Goal: Check status: Check status

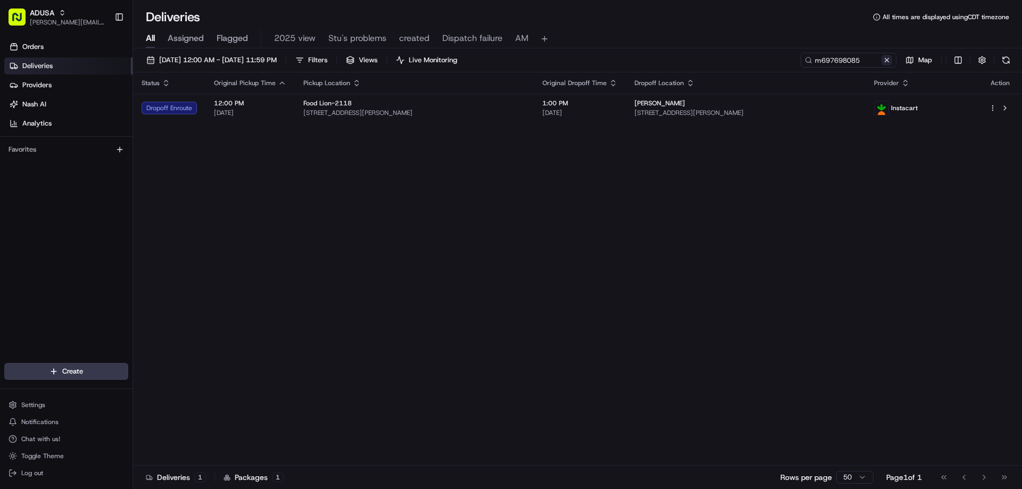
click at [886, 60] on button at bounding box center [887, 60] width 11 height 11
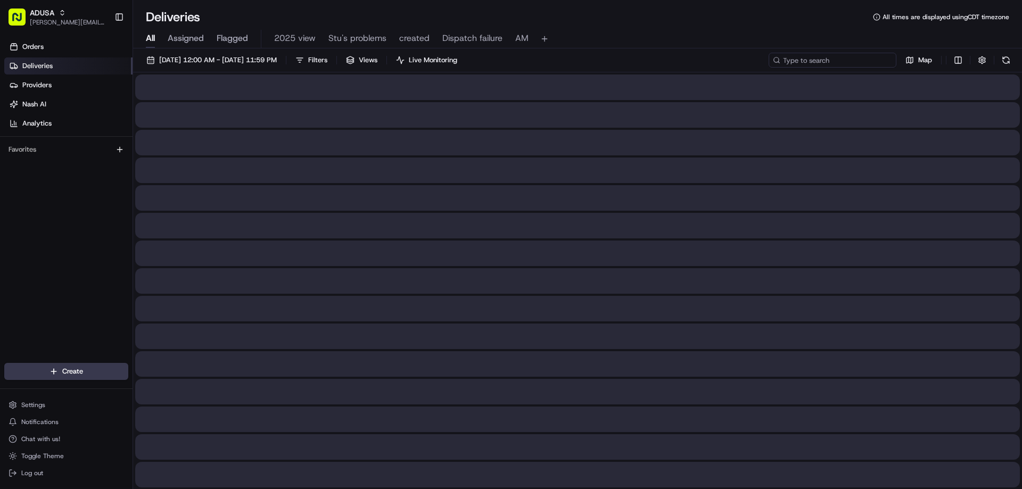
paste input "m708818867"
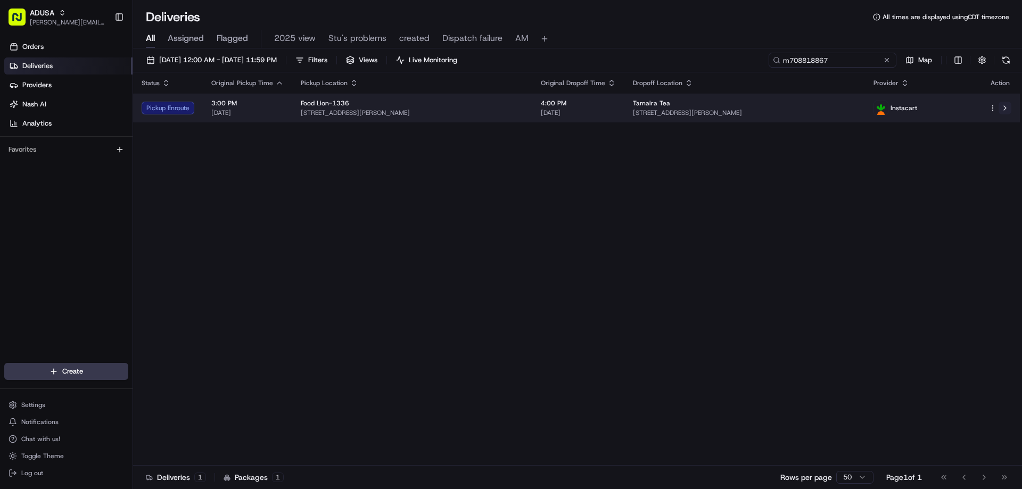
type input "m708818867"
click at [1007, 105] on button at bounding box center [1005, 108] width 13 height 13
click at [1003, 110] on button at bounding box center [1005, 108] width 13 height 13
click at [1007, 108] on button at bounding box center [1005, 108] width 13 height 13
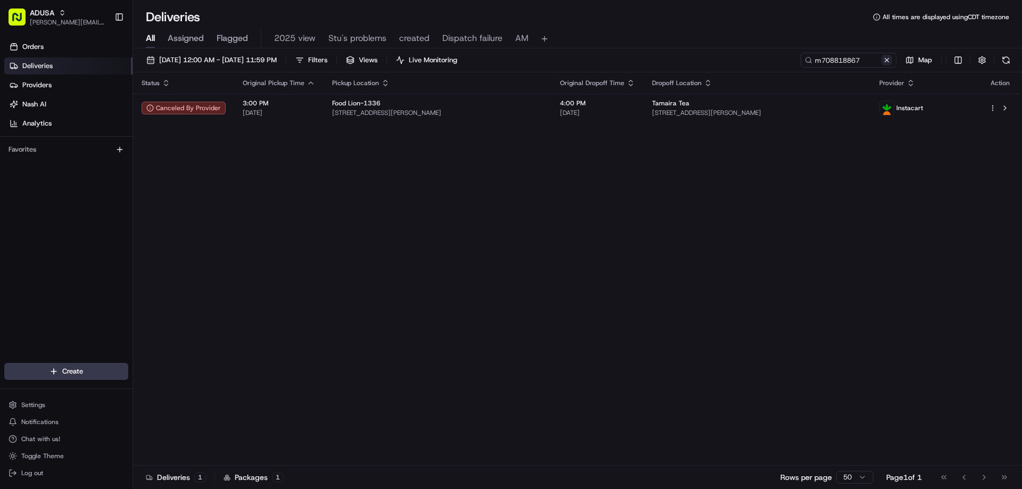
click at [884, 57] on button at bounding box center [887, 60] width 11 height 11
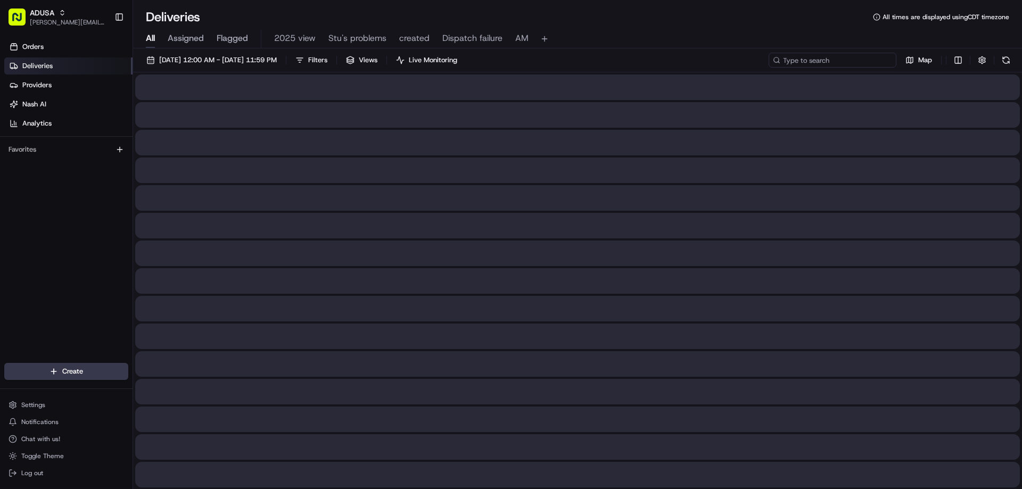
paste input "m708374949"
type input "m708374949"
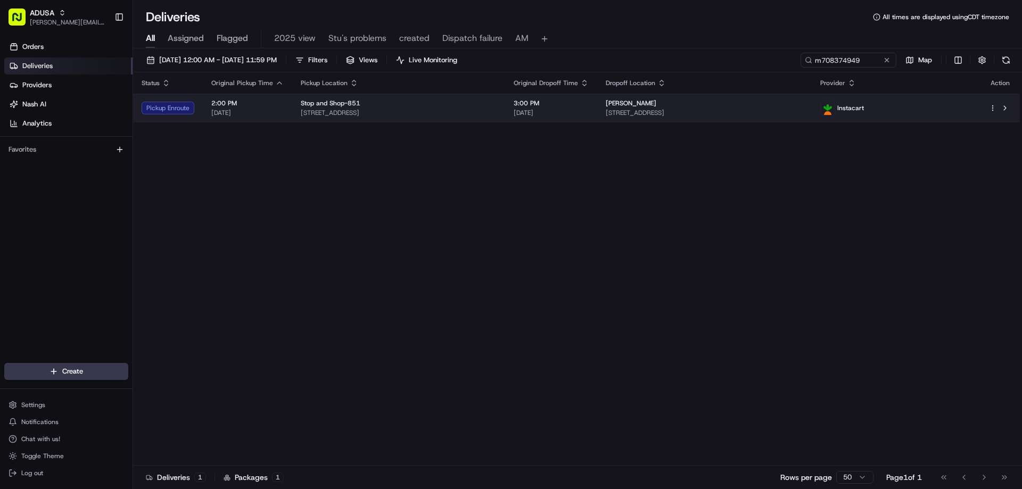
click at [190, 111] on div "Pickup Enroute" at bounding box center [168, 108] width 53 height 13
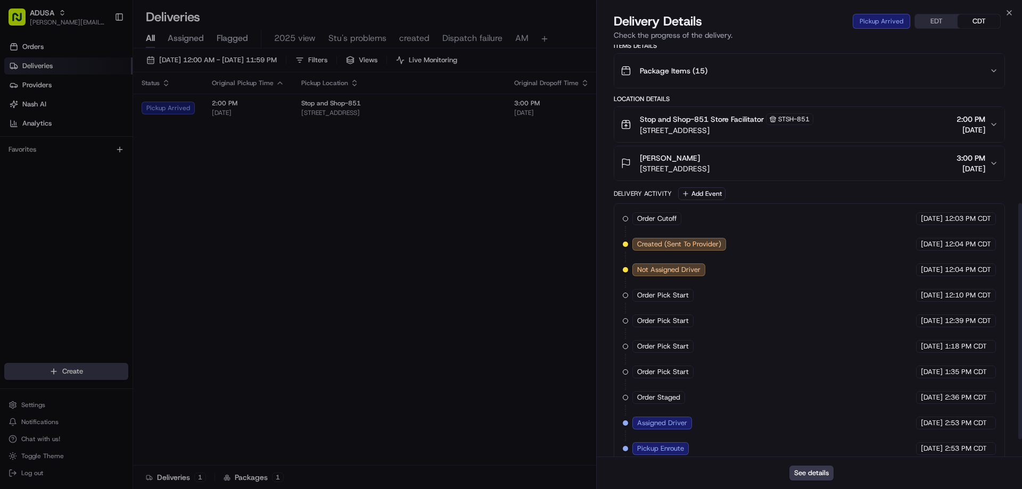
scroll to position [306, 0]
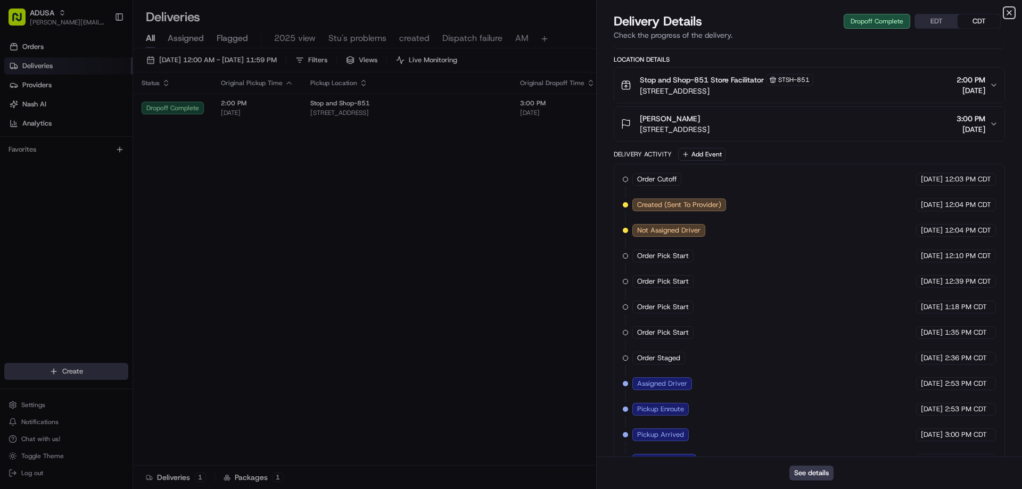
click at [1011, 14] on icon "button" at bounding box center [1009, 13] width 4 height 4
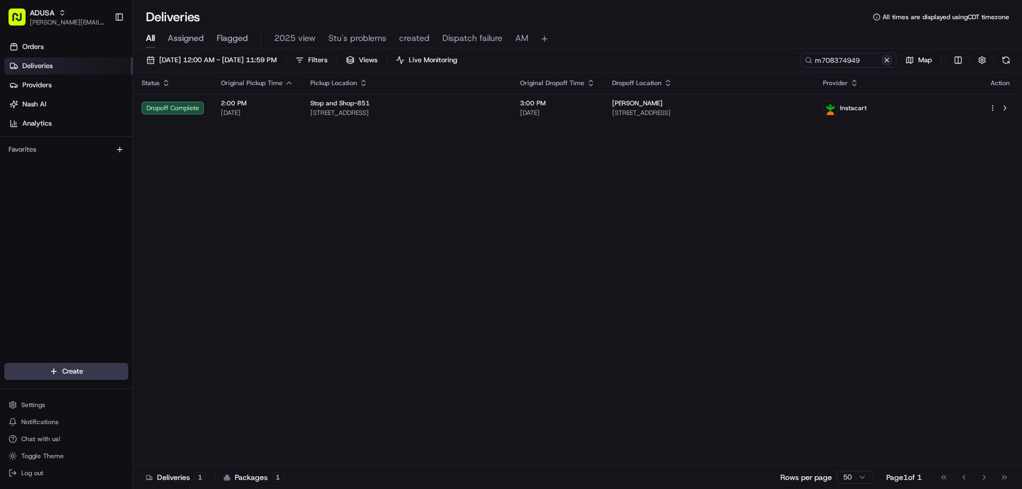
click at [885, 60] on button at bounding box center [887, 60] width 11 height 11
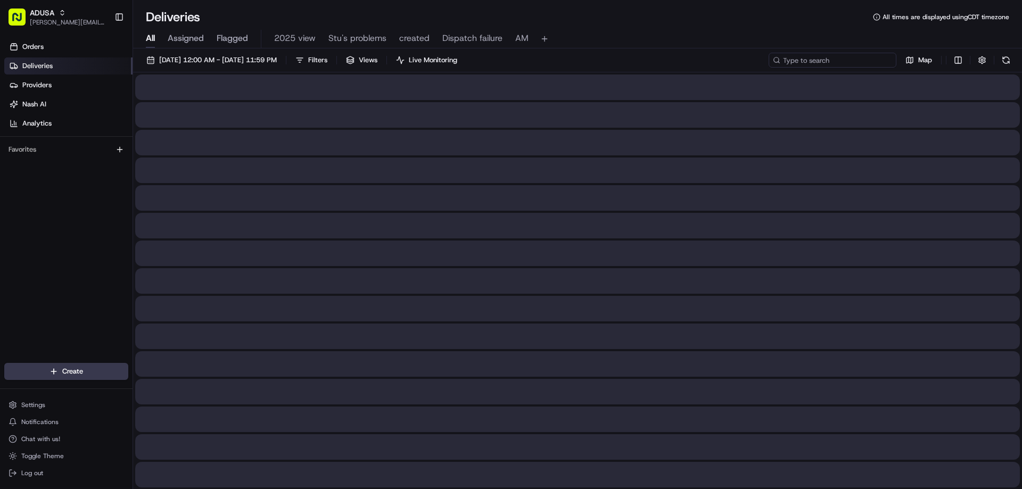
paste input "m707467700"
type input "m707467700"
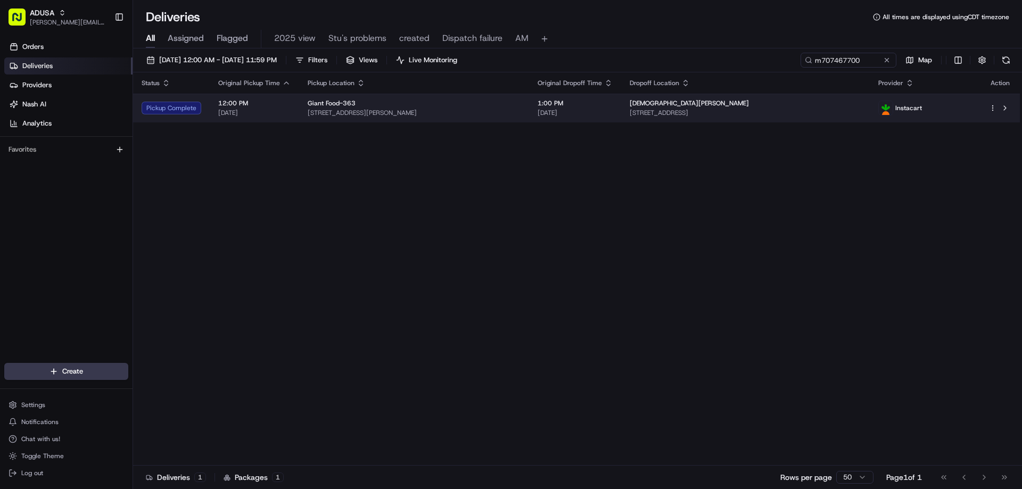
click at [171, 111] on div "Pickup Complete" at bounding box center [172, 108] width 60 height 13
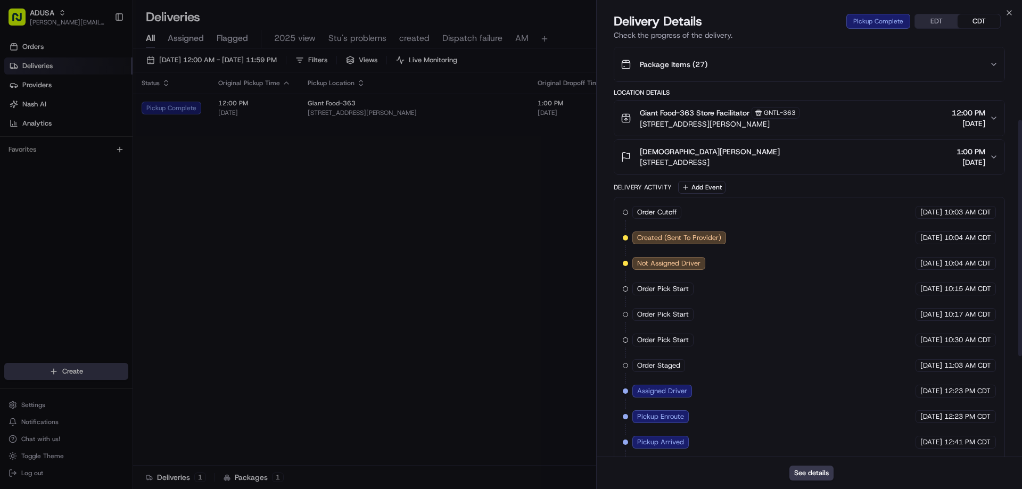
scroll to position [306, 0]
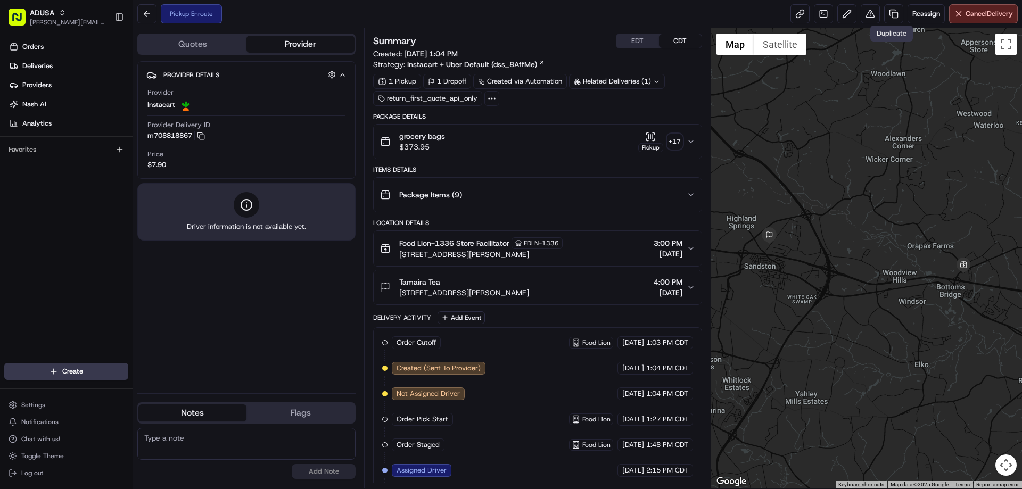
scroll to position [28, 0]
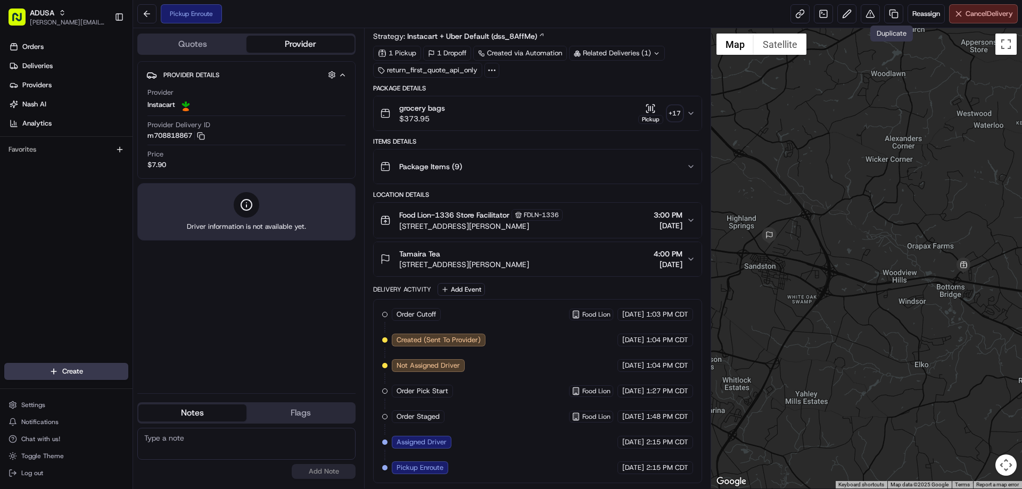
click at [970, 12] on span "Cancel Delivery" at bounding box center [989, 14] width 47 height 10
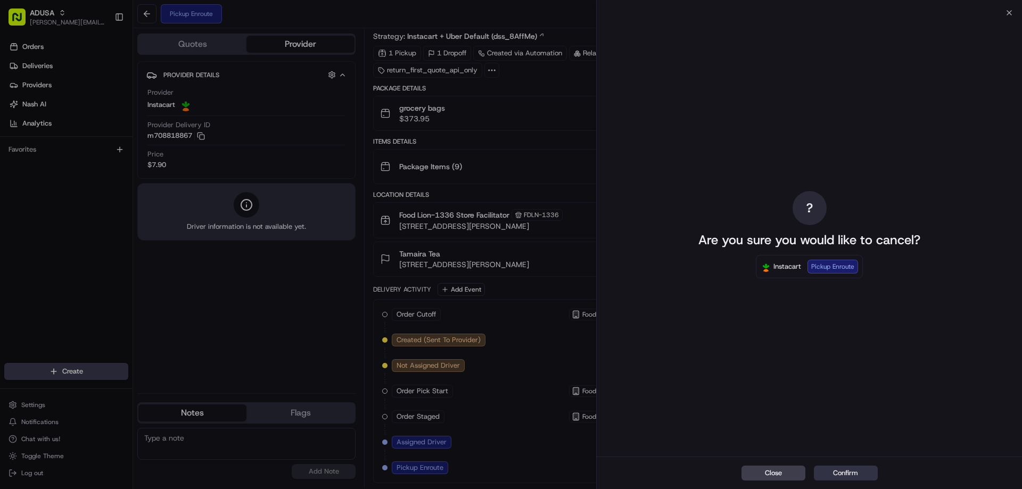
click at [856, 475] on button "Confirm" at bounding box center [846, 473] width 64 height 15
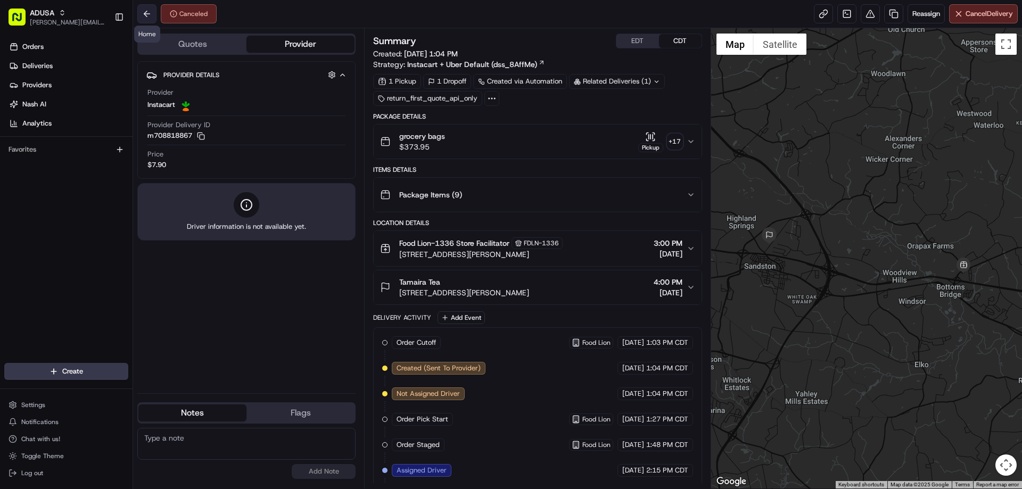
click at [148, 16] on button at bounding box center [146, 13] width 19 height 19
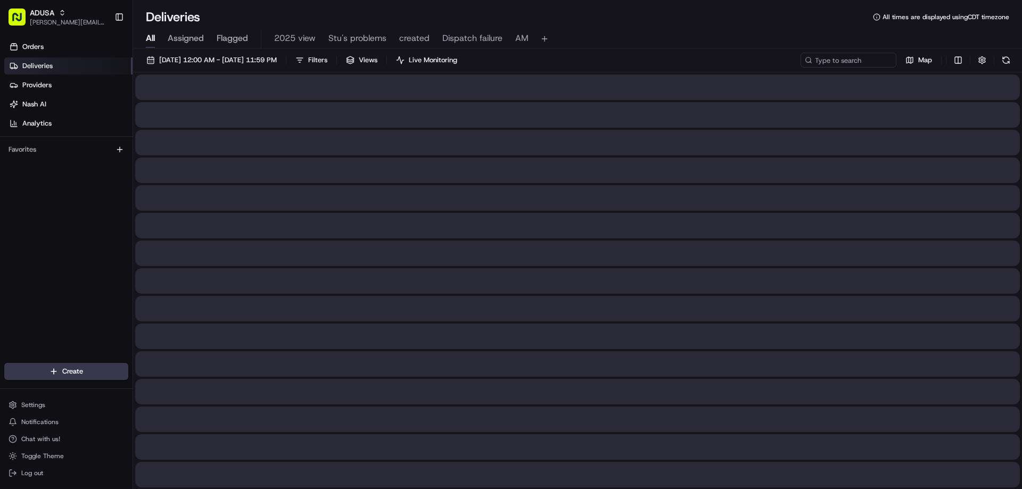
click at [463, 39] on span "Dispatch failure" at bounding box center [472, 38] width 60 height 13
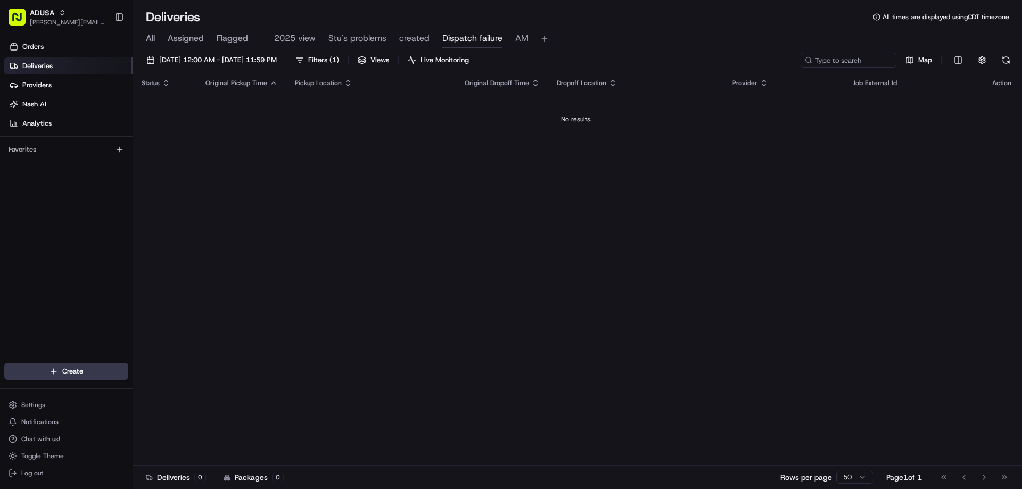
click at [465, 39] on span "Dispatch failure" at bounding box center [472, 38] width 60 height 13
click at [481, 35] on span "Dispatch failure" at bounding box center [472, 38] width 60 height 13
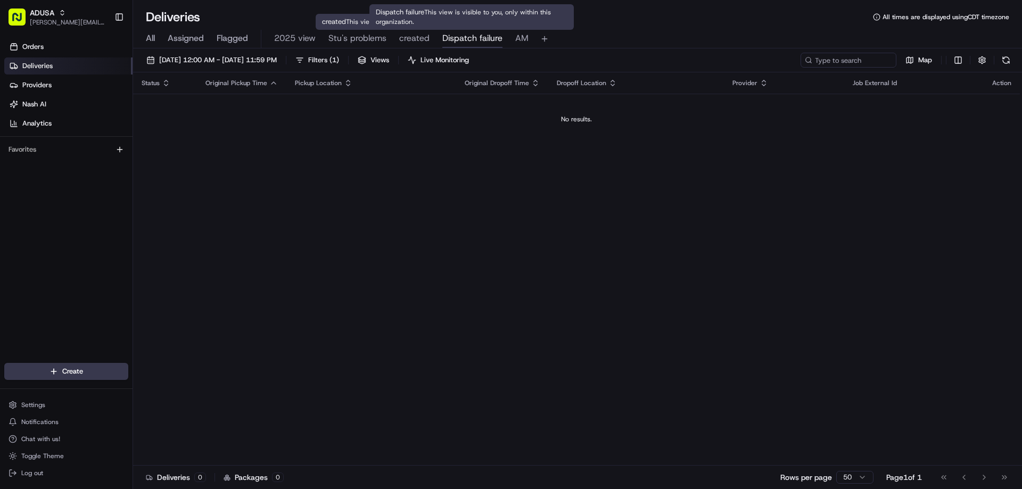
click at [466, 39] on span "Dispatch failure" at bounding box center [472, 38] width 60 height 13
click at [465, 44] on span "Dispatch failure" at bounding box center [472, 38] width 60 height 13
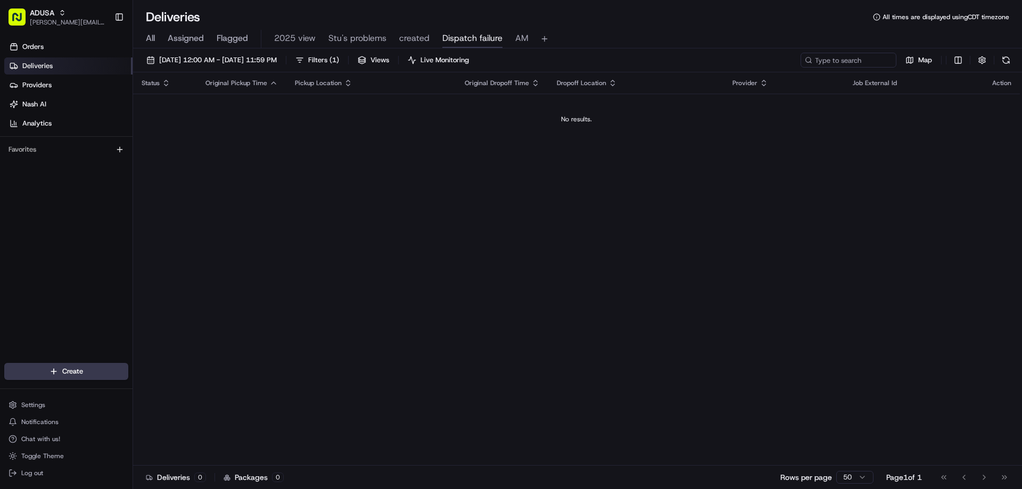
click at [440, 33] on div "All Assigned Flagged 2025 view Stu's problems created Dispatch failure AM" at bounding box center [577, 39] width 889 height 19
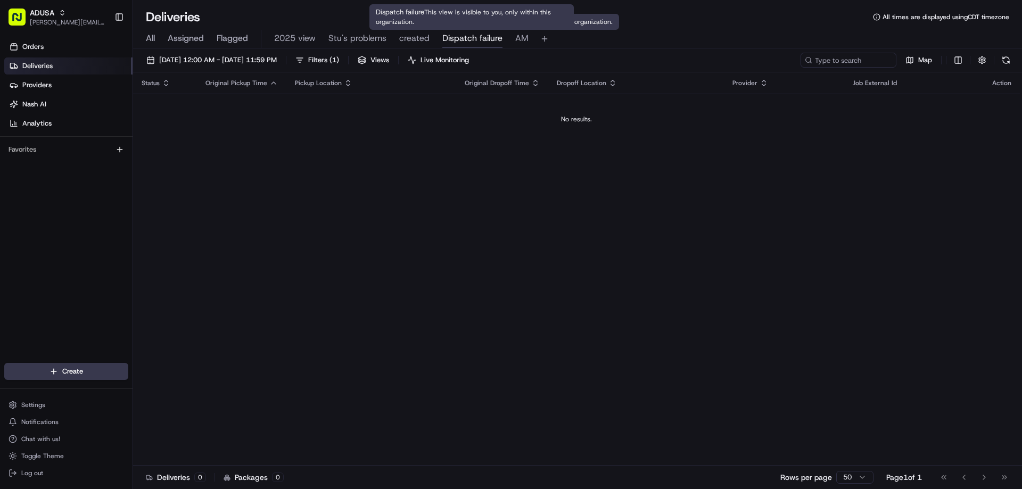
click at [481, 38] on span "Dispatch failure" at bounding box center [472, 38] width 60 height 13
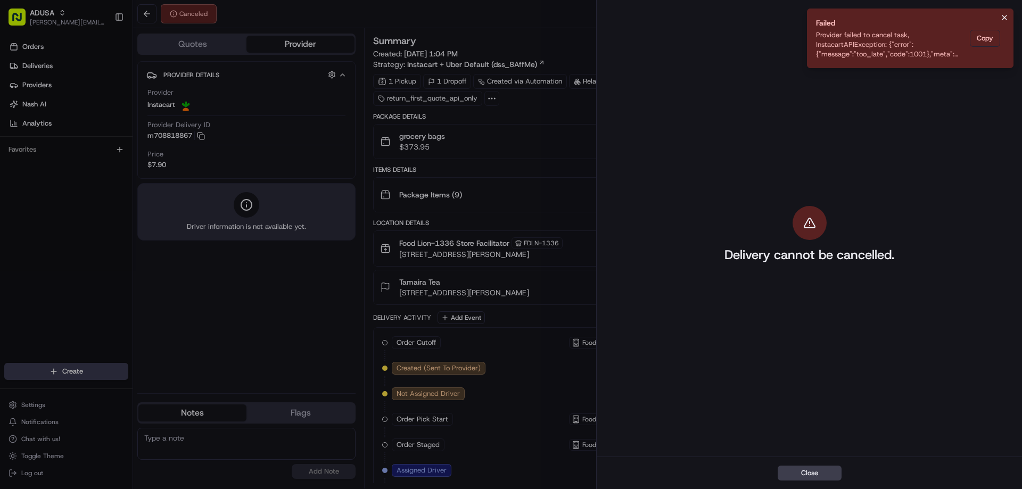
scroll to position [28, 0]
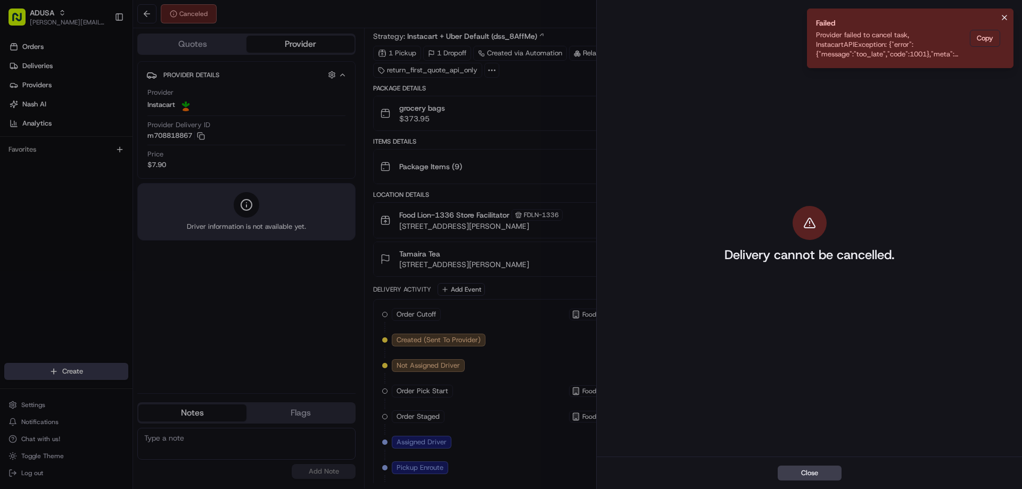
click at [1003, 20] on icon "Notifications (F8)" at bounding box center [1005, 17] width 4 height 4
